Goal: Communication & Community: Answer question/provide support

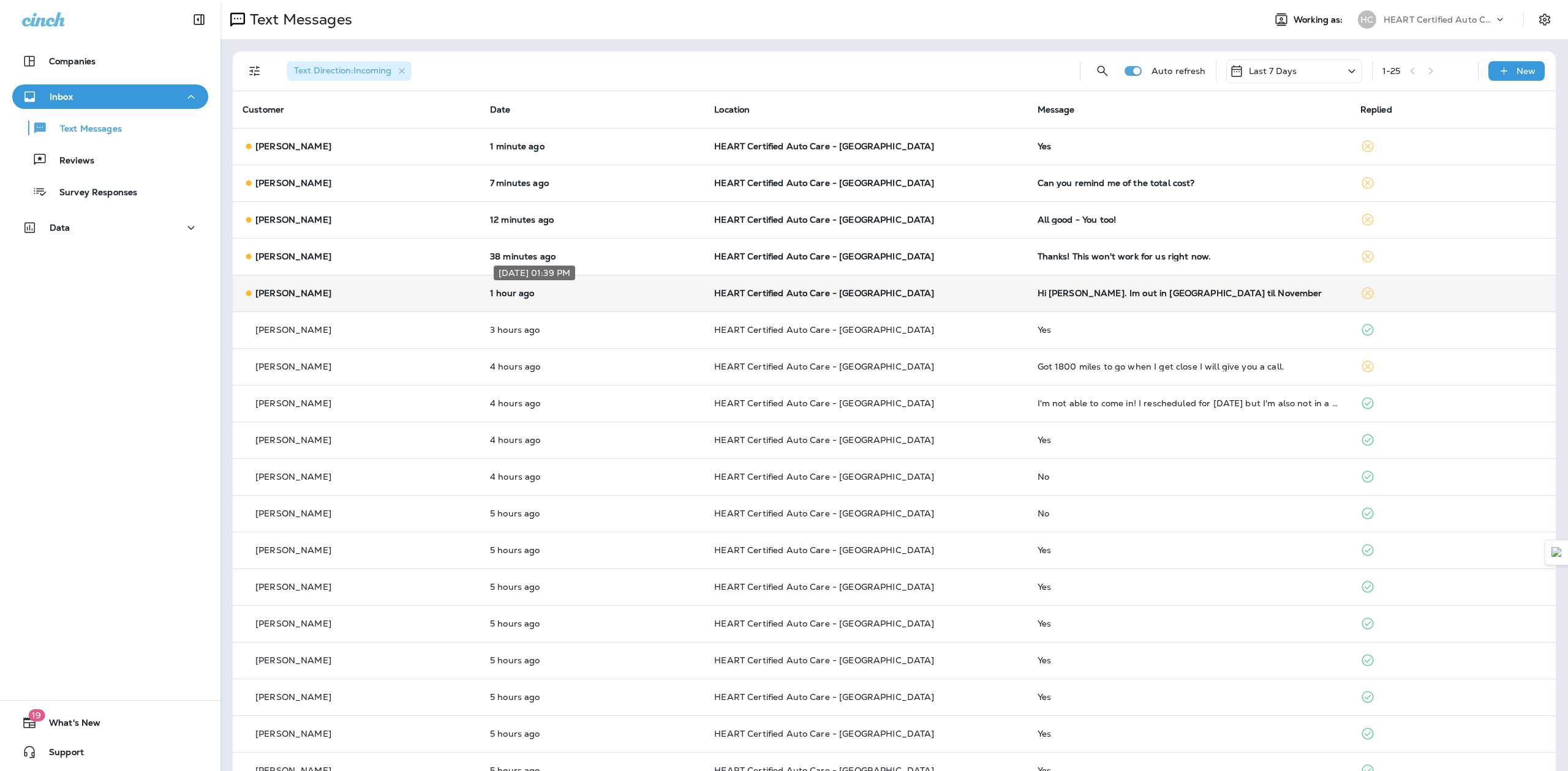
click at [530, 294] on p "1 hour ago" at bounding box center [592, 293] width 204 height 10
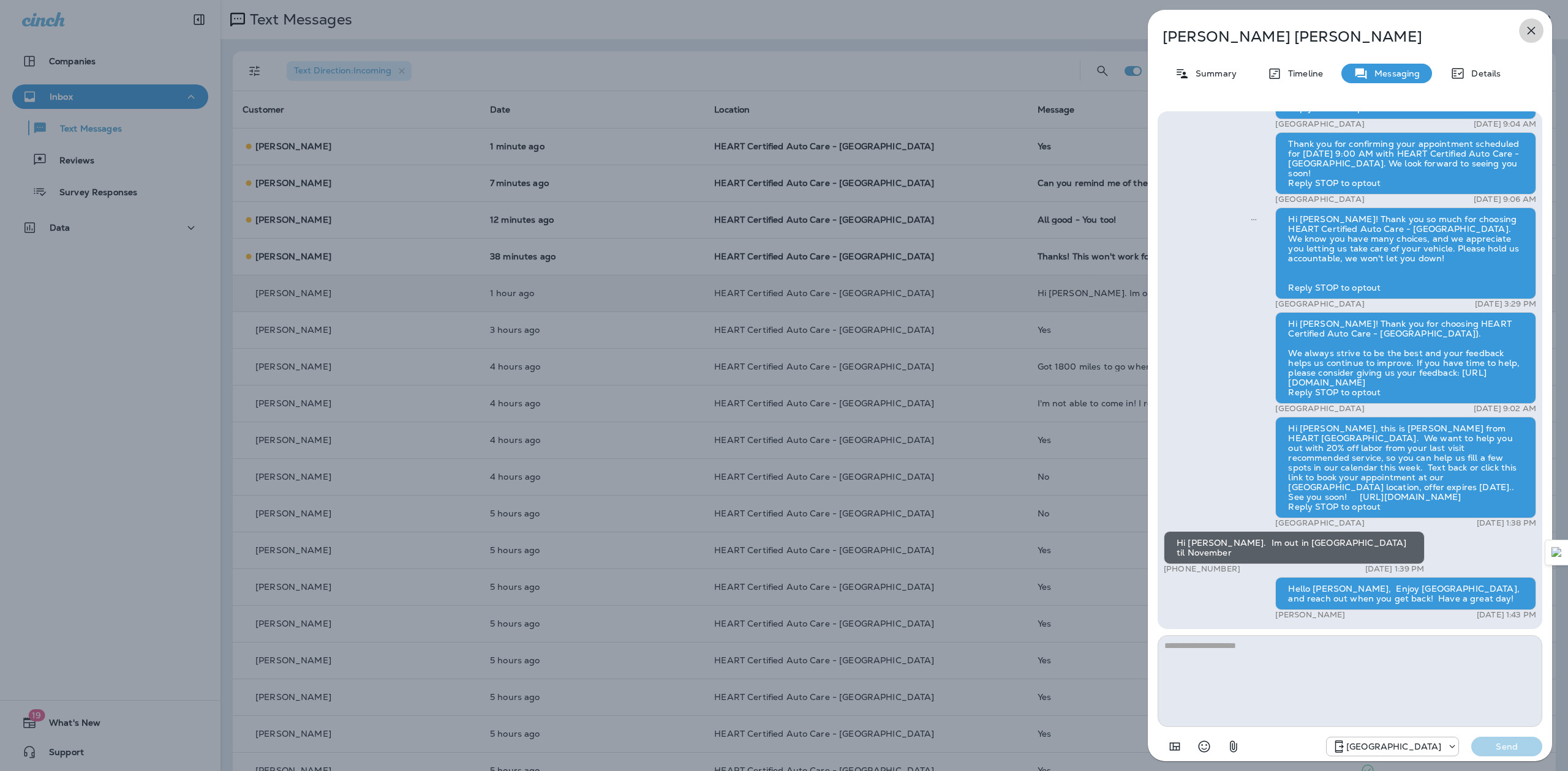
click at [1529, 30] on icon "button" at bounding box center [1531, 31] width 8 height 8
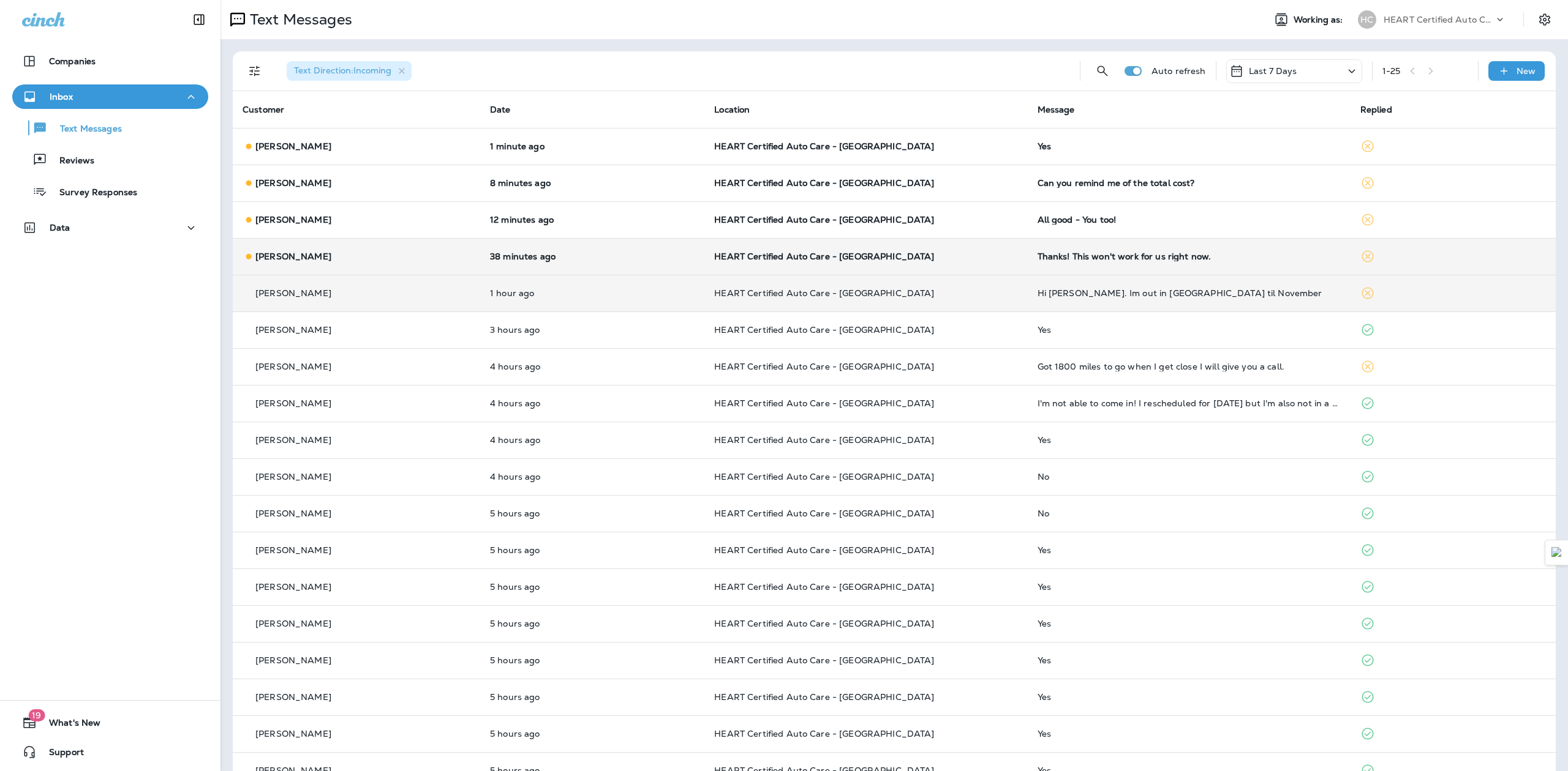
click at [899, 258] on p "HEART Certified Auto Care - [GEOGRAPHIC_DATA]" at bounding box center [865, 257] width 303 height 10
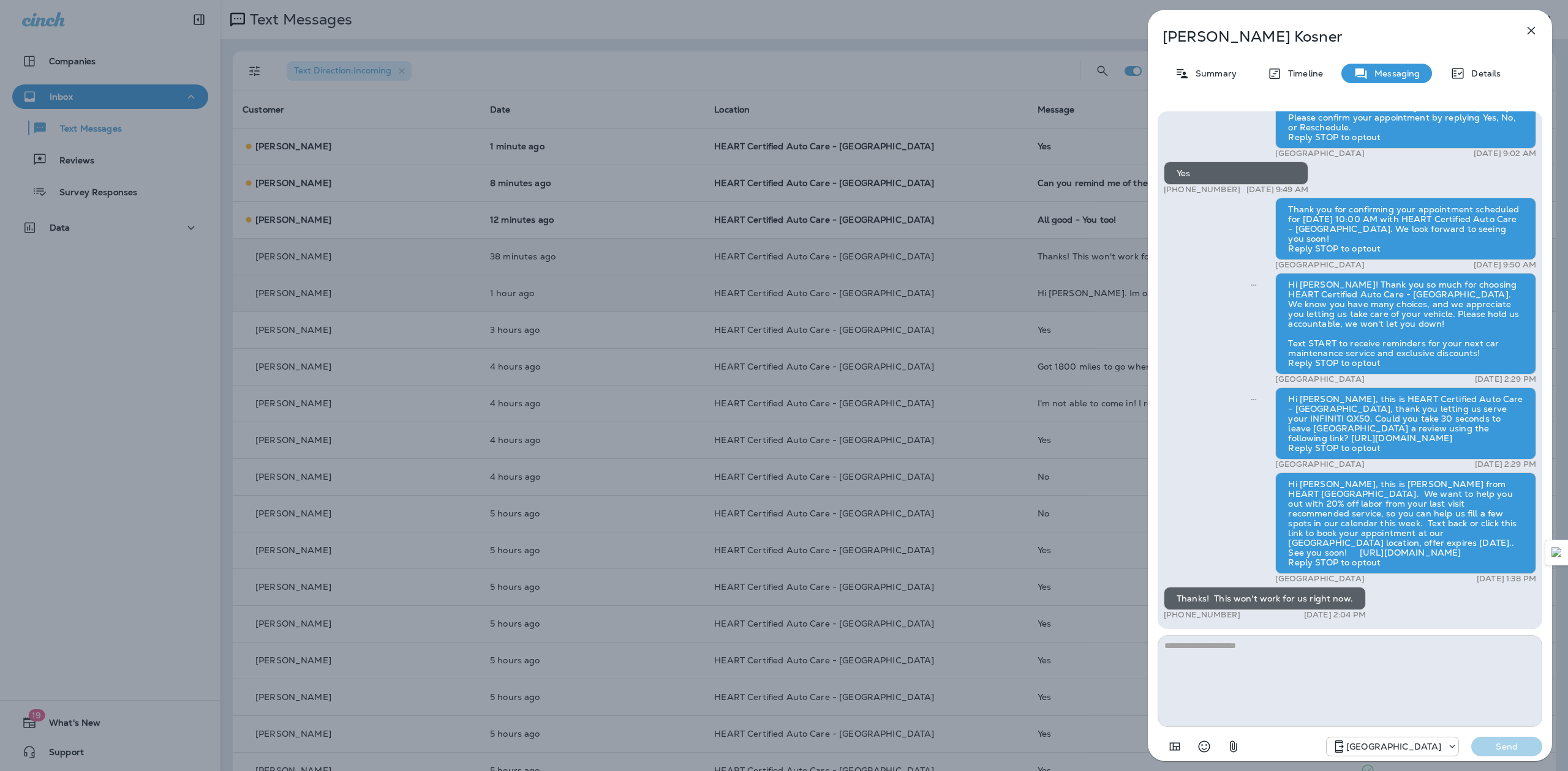
click at [1535, 25] on icon "button" at bounding box center [1531, 30] width 14 height 14
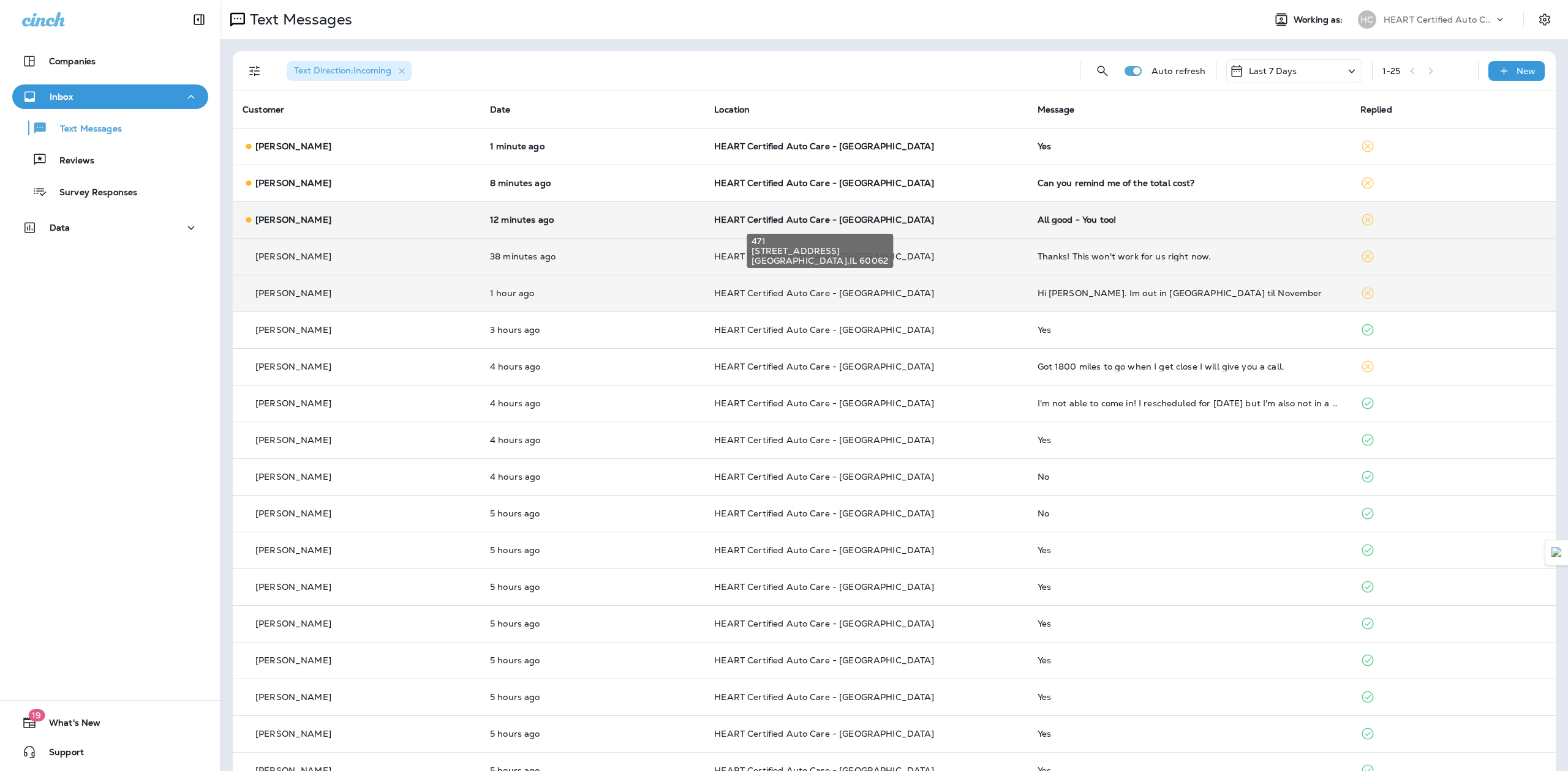
click at [741, 220] on span "HEART Certified Auto Care - [GEOGRAPHIC_DATA]" at bounding box center [823, 219] width 220 height 11
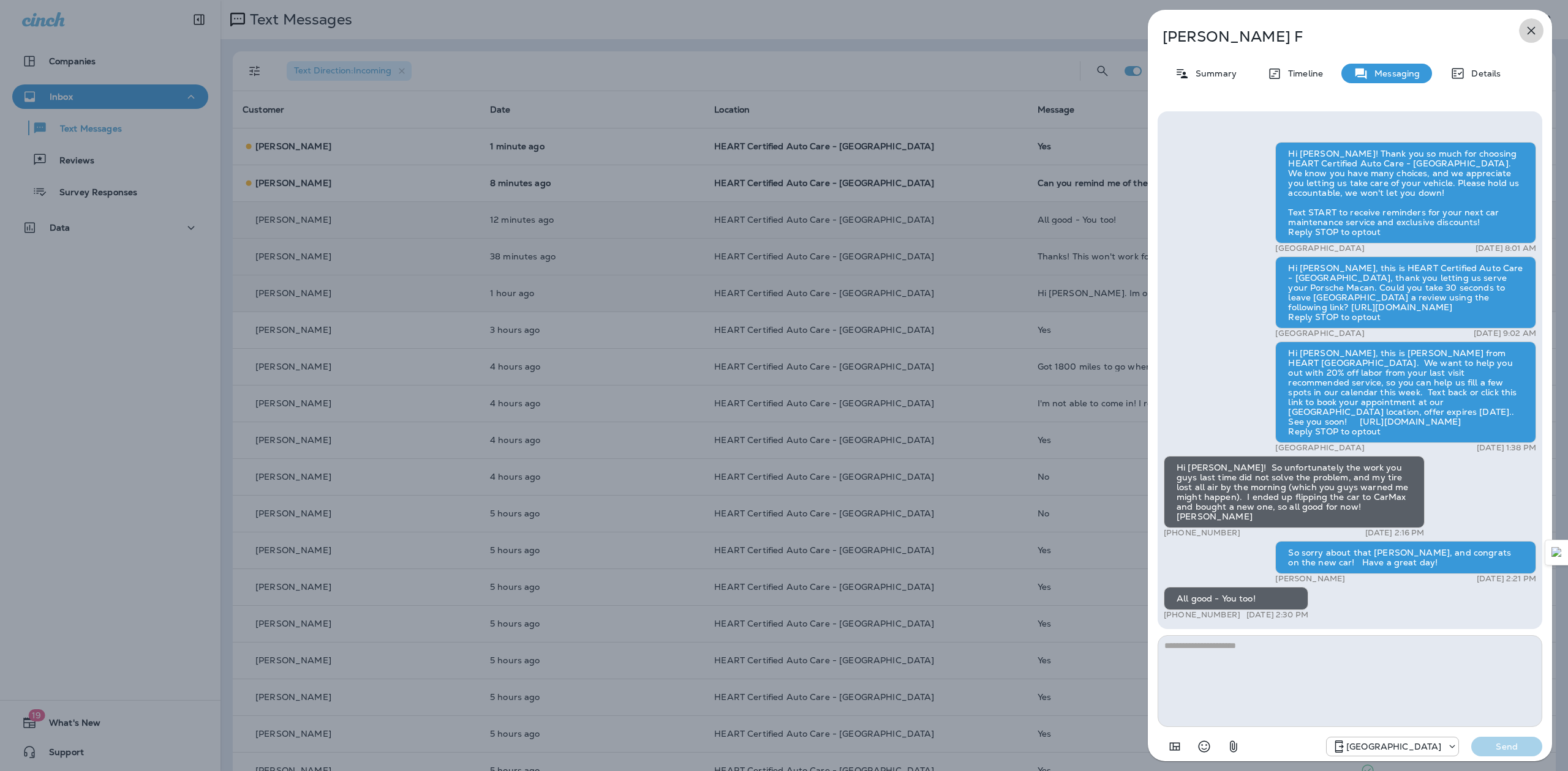
click at [1538, 34] on button "button" at bounding box center [1531, 31] width 25 height 25
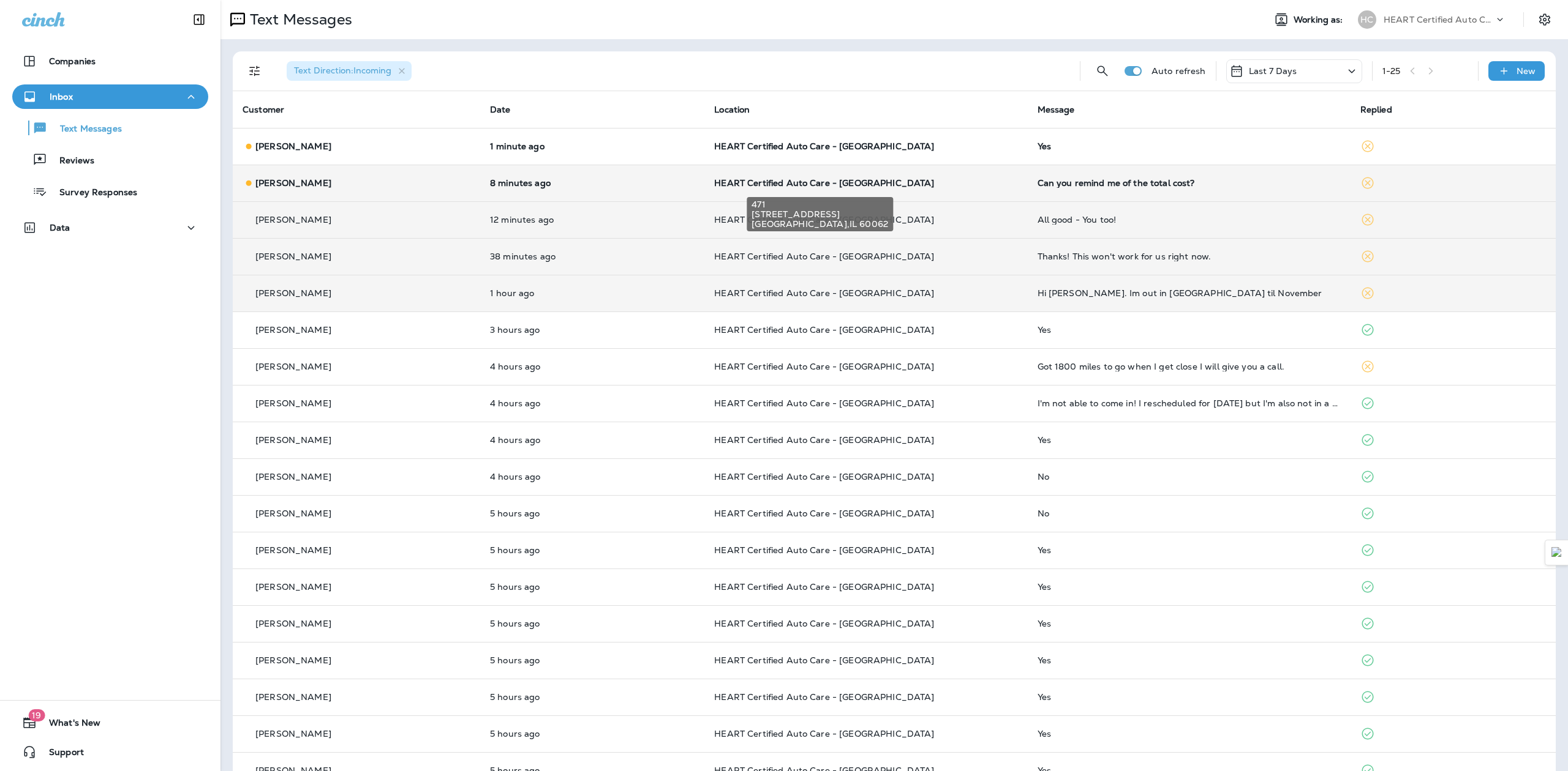
click at [878, 180] on span "HEART Certified Auto Care - [GEOGRAPHIC_DATA]" at bounding box center [823, 183] width 220 height 11
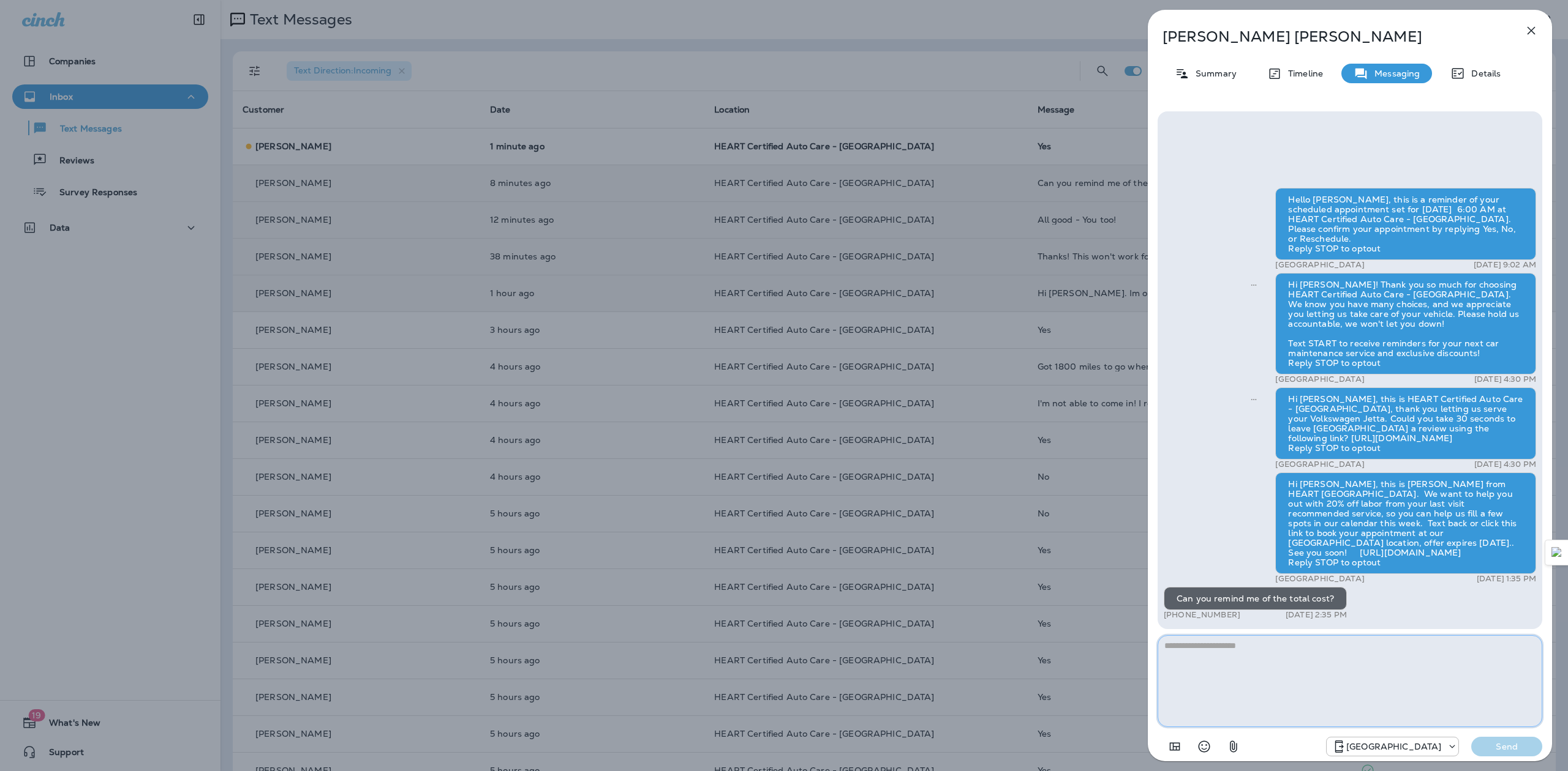
click at [1321, 687] on textarea at bounding box center [1350, 681] width 385 height 92
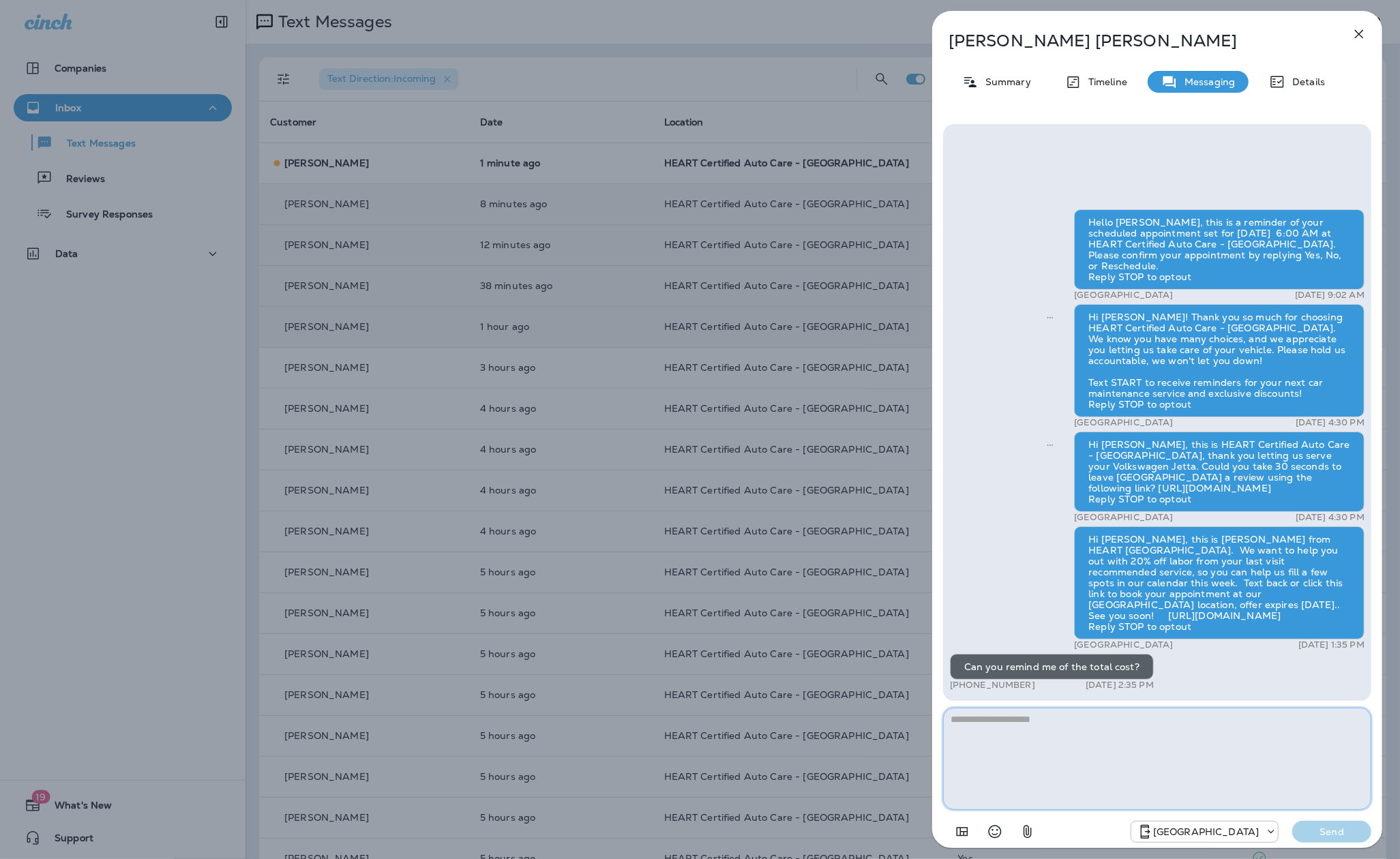
click at [1038, 761] on textarea at bounding box center [1157, 759] width 429 height 102
type textarea "*"
click at [1155, 716] on textarea "**********" at bounding box center [1157, 759] width 429 height 102
type textarea "**********"
drag, startPoint x: 1332, startPoint y: 828, endPoint x: 1274, endPoint y: 756, distance: 92.5
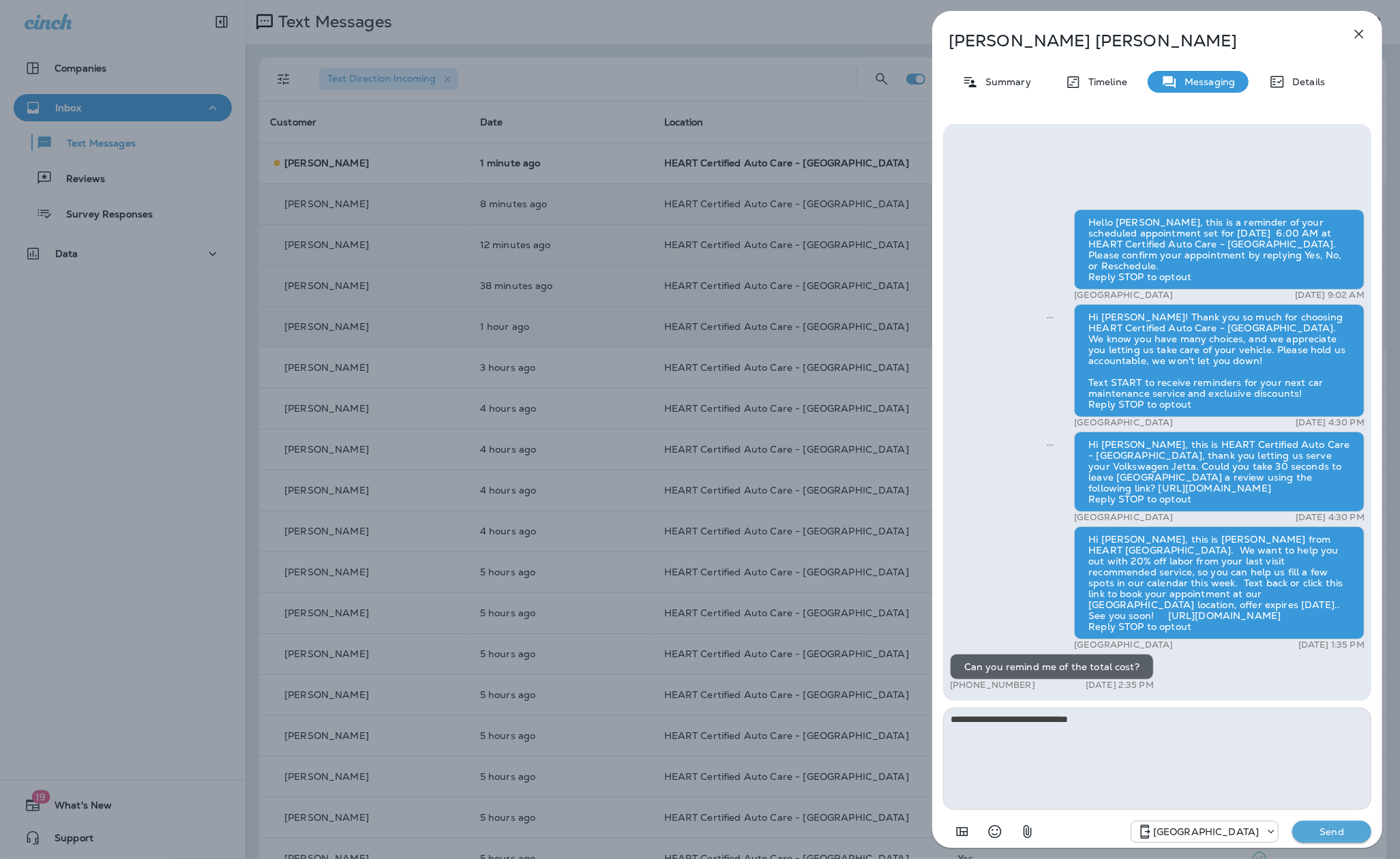
click at [1331, 827] on p "Send" at bounding box center [1332, 832] width 58 height 12
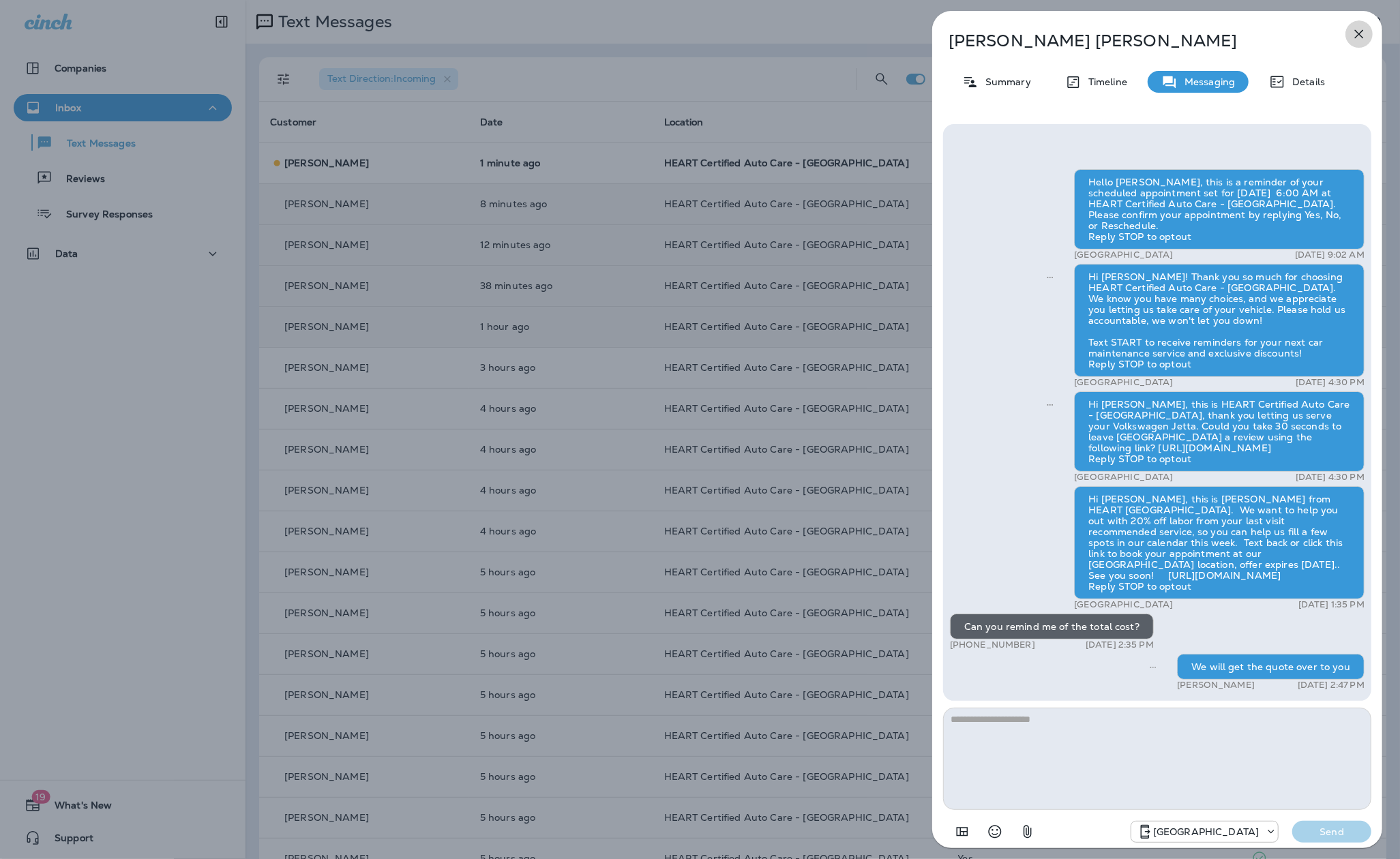
click at [1357, 33] on icon "button" at bounding box center [1358, 33] width 16 height 16
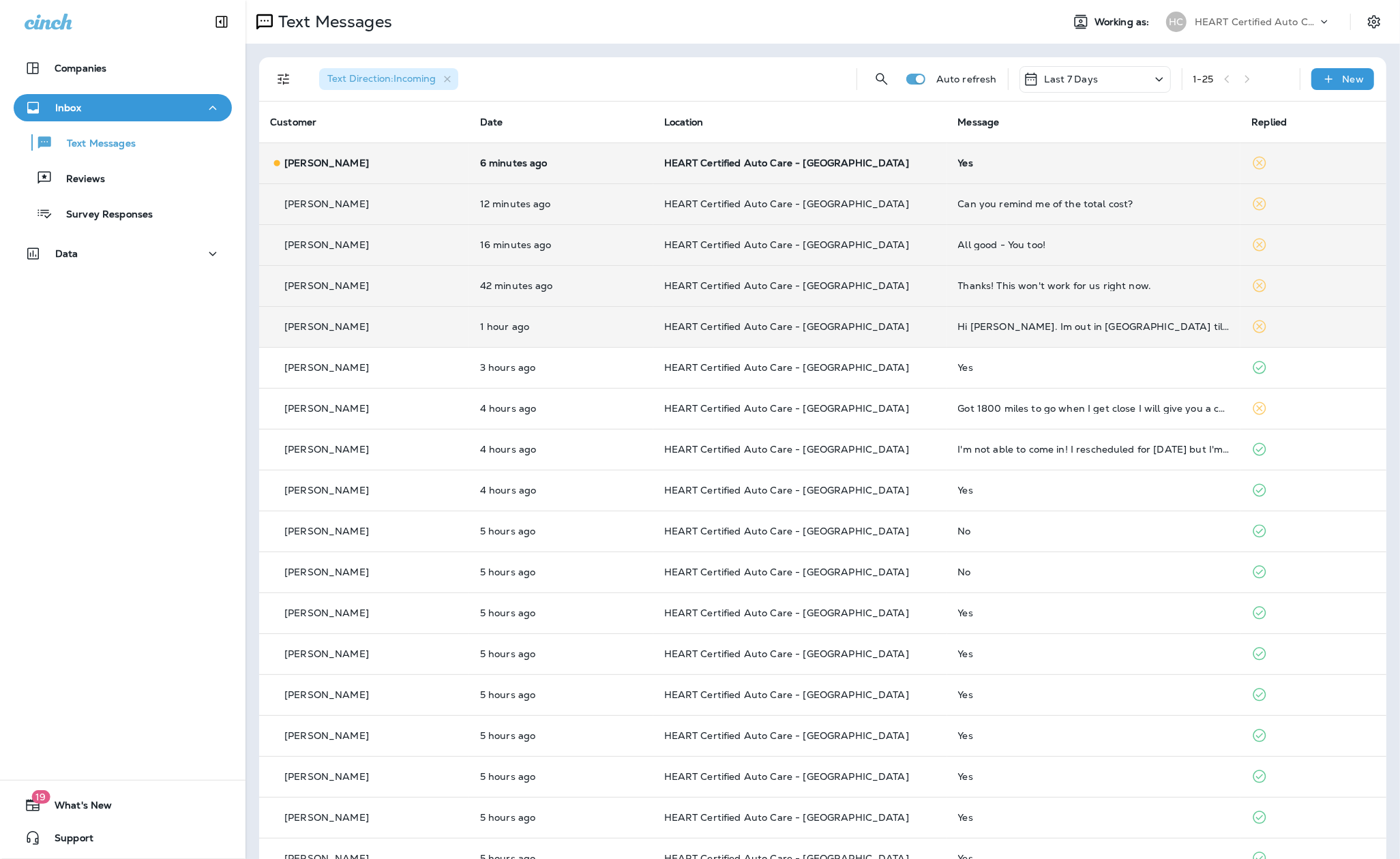
click at [860, 172] on td "HEART Certified Auto Care - [GEOGRAPHIC_DATA]" at bounding box center [800, 162] width 294 height 41
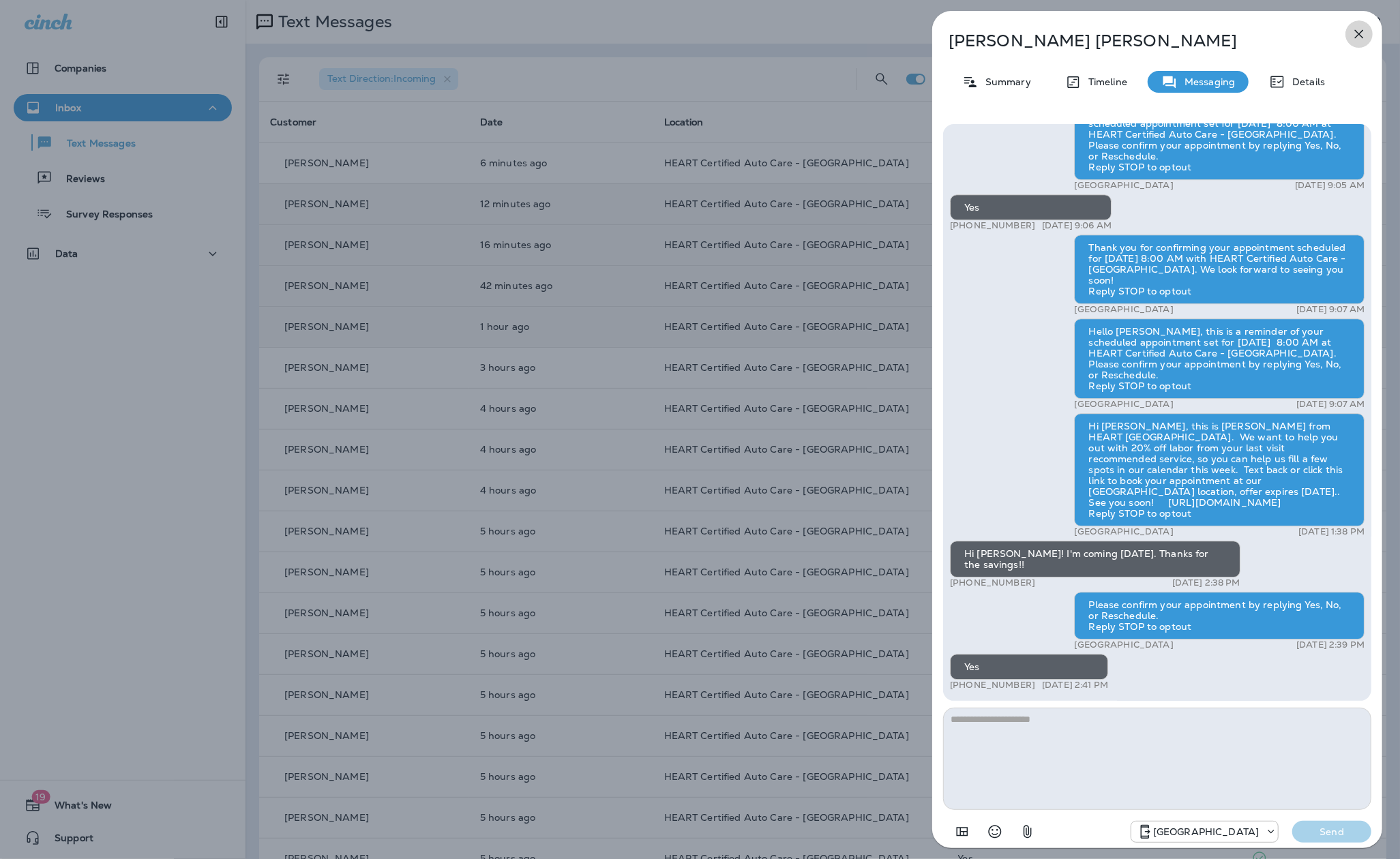
click at [1365, 45] on button "button" at bounding box center [1359, 34] width 27 height 27
